Goal: Transaction & Acquisition: Register for event/course

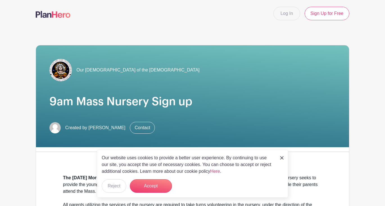
click at [281, 158] on img at bounding box center [281, 157] width 3 height 3
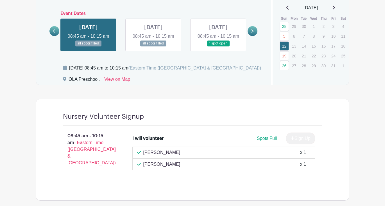
scroll to position [320, 0]
click at [154, 47] on link at bounding box center [154, 47] width 0 height 0
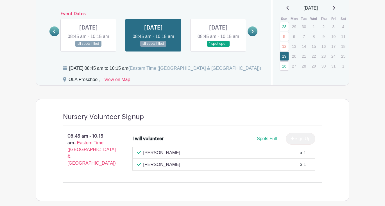
click at [218, 47] on link at bounding box center [218, 47] width 0 height 0
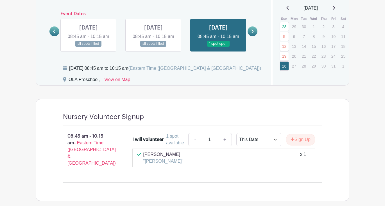
click at [253, 33] on icon at bounding box center [253, 32] width 2 height 4
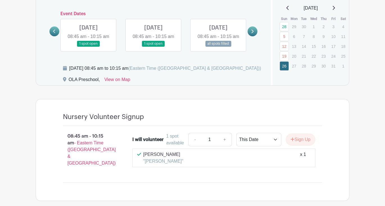
click at [89, 47] on link at bounding box center [89, 47] width 0 height 0
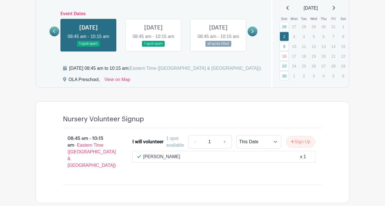
click at [154, 47] on link at bounding box center [154, 47] width 0 height 0
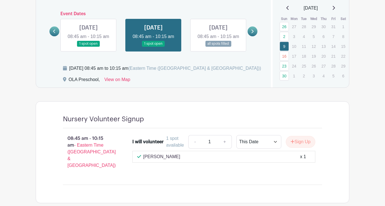
click at [89, 47] on link at bounding box center [89, 47] width 0 height 0
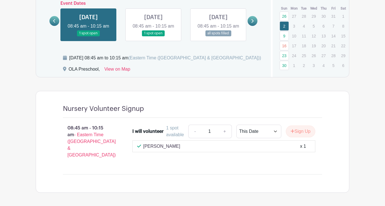
scroll to position [335, 0]
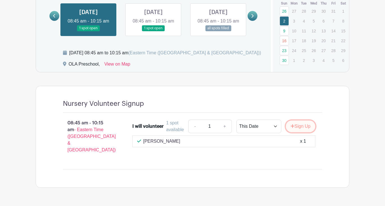
click at [298, 132] on button "Sign Up" at bounding box center [301, 126] width 30 height 12
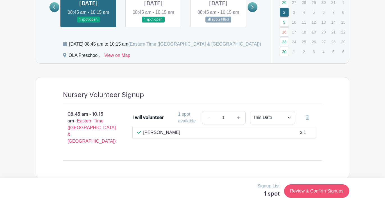
scroll to position [348, 0]
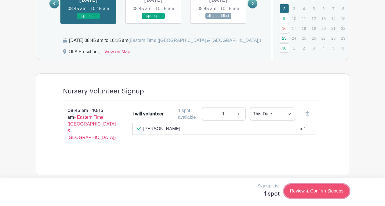
click at [298, 189] on link "Review & Confirm Signups" at bounding box center [316, 190] width 65 height 13
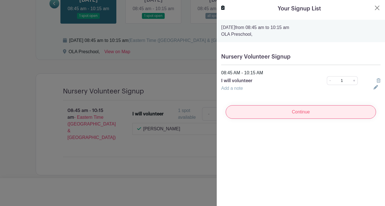
click at [270, 113] on input "Continue" at bounding box center [301, 111] width 150 height 13
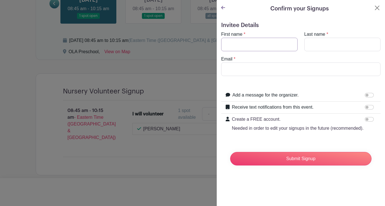
click at [248, 42] on input "First name" at bounding box center [259, 44] width 76 height 13
type input "[PERSON_NAME]"
type input "[EMAIL_ADDRESS][DOMAIN_NAME]"
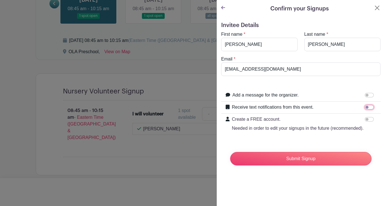
click at [367, 107] on input "Receive text notifications from this event." at bounding box center [369, 107] width 9 height 4
checkbox input "true"
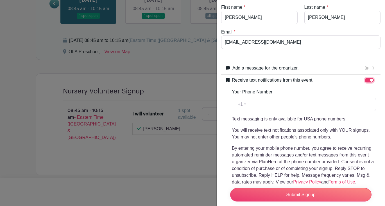
scroll to position [31, 0]
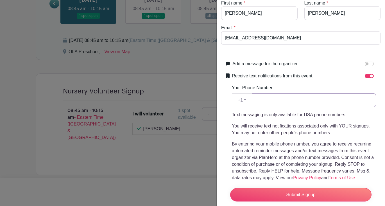
click at [326, 100] on input "Your Phone Number" at bounding box center [314, 99] width 124 height 13
type input "8036222914"
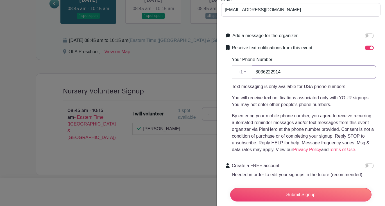
scroll to position [79, 0]
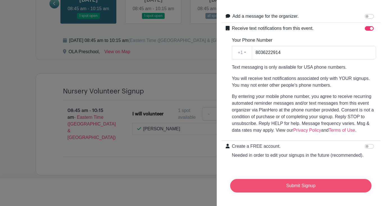
click at [296, 185] on input "Submit Signup" at bounding box center [300, 185] width 141 height 13
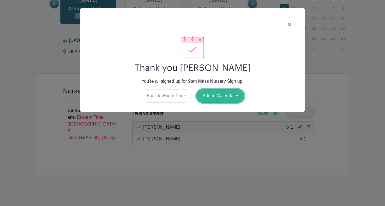
click at [220, 96] on button "Add to Calendar" at bounding box center [221, 95] width 48 height 13
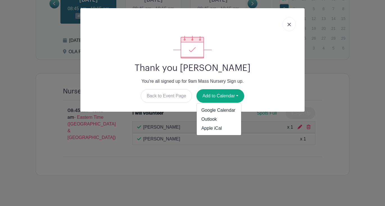
click at [288, 20] on link at bounding box center [289, 24] width 13 height 14
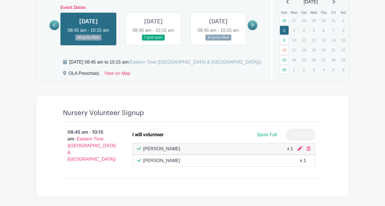
scroll to position [325, 0]
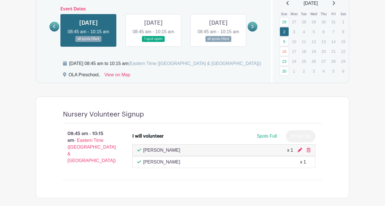
click at [253, 29] on icon at bounding box center [252, 26] width 3 height 4
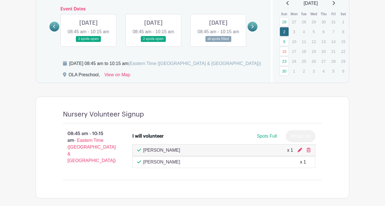
click at [251, 29] on icon at bounding box center [252, 26] width 3 height 4
click at [57, 28] on link at bounding box center [54, 27] width 10 height 10
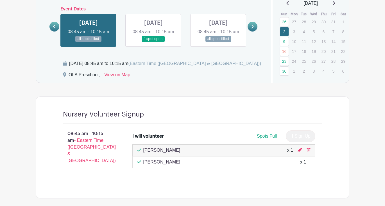
click at [251, 31] on link at bounding box center [253, 27] width 10 height 10
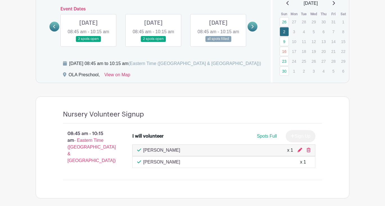
click at [251, 31] on link at bounding box center [253, 27] width 10 height 10
click at [89, 42] on link at bounding box center [89, 42] width 0 height 0
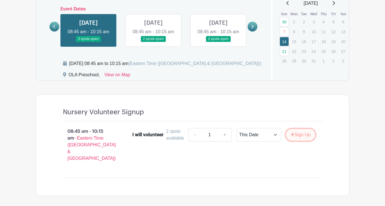
click at [302, 141] on button "Sign Up" at bounding box center [301, 135] width 30 height 12
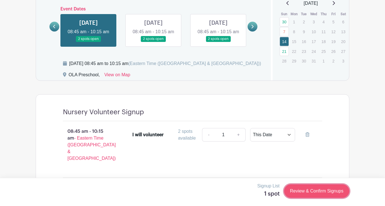
click at [311, 187] on link "Review & Confirm Signups" at bounding box center [316, 190] width 65 height 13
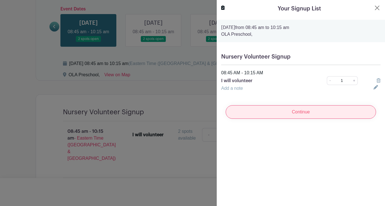
click at [290, 115] on input "Continue" at bounding box center [301, 111] width 150 height 13
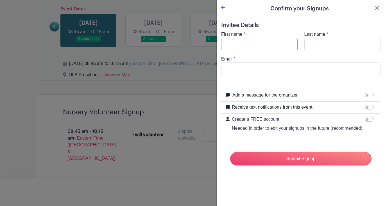
click at [262, 39] on input "First name" at bounding box center [259, 44] width 76 height 13
type input "[PERSON_NAME]"
type input "[EMAIL_ADDRESS][DOMAIN_NAME]"
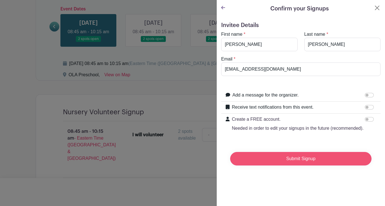
click at [282, 159] on input "Submit Signup" at bounding box center [300, 158] width 141 height 13
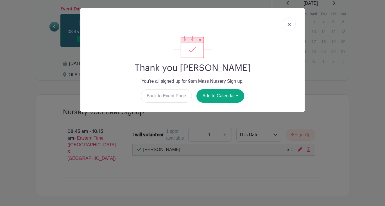
click at [290, 26] on img at bounding box center [289, 24] width 3 height 3
